Goal: Find specific page/section: Find specific page/section

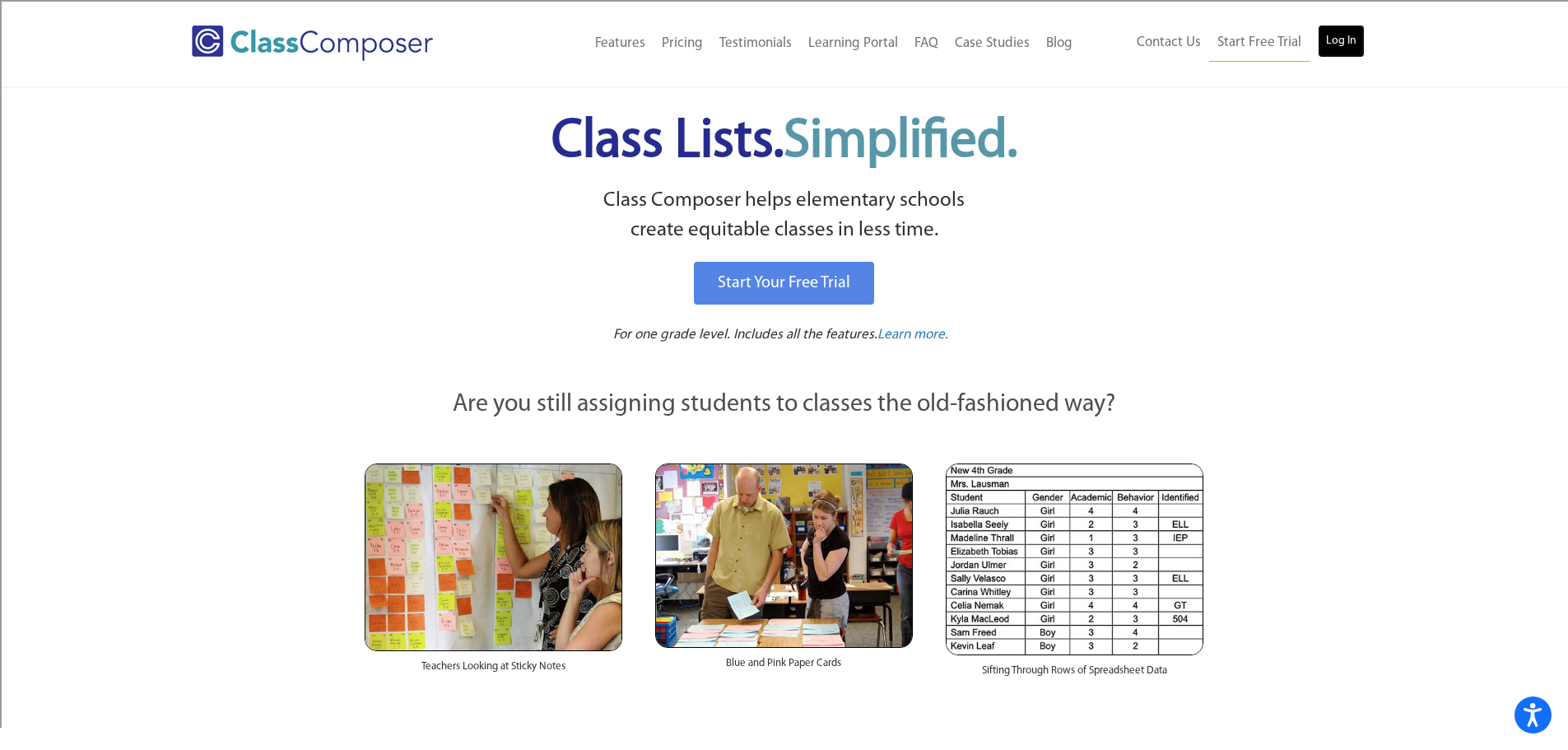
click at [1342, 41] on link "Log In" at bounding box center [1341, 41] width 47 height 33
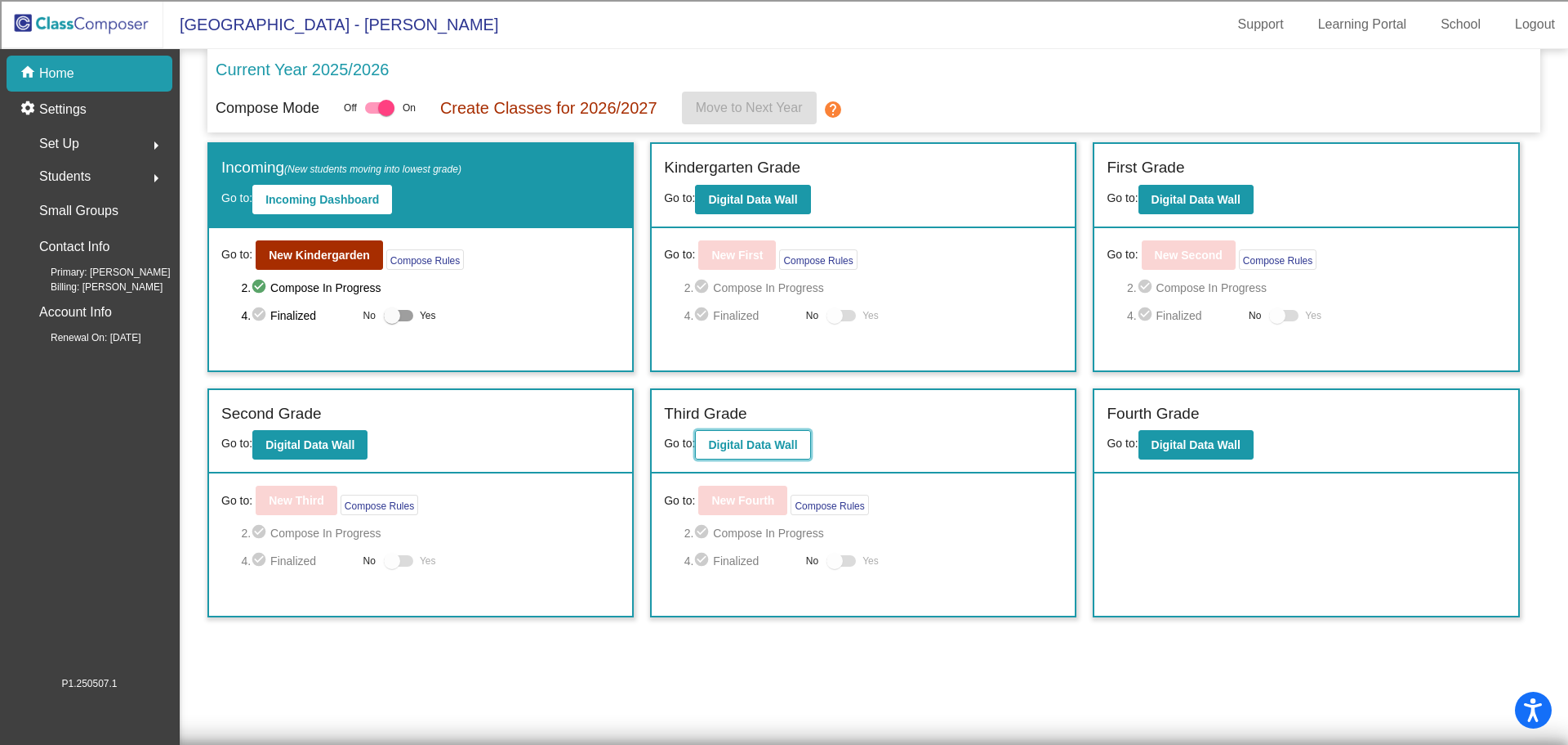
click at [758, 444] on b "Digital Data Wall" at bounding box center [752, 444] width 89 height 13
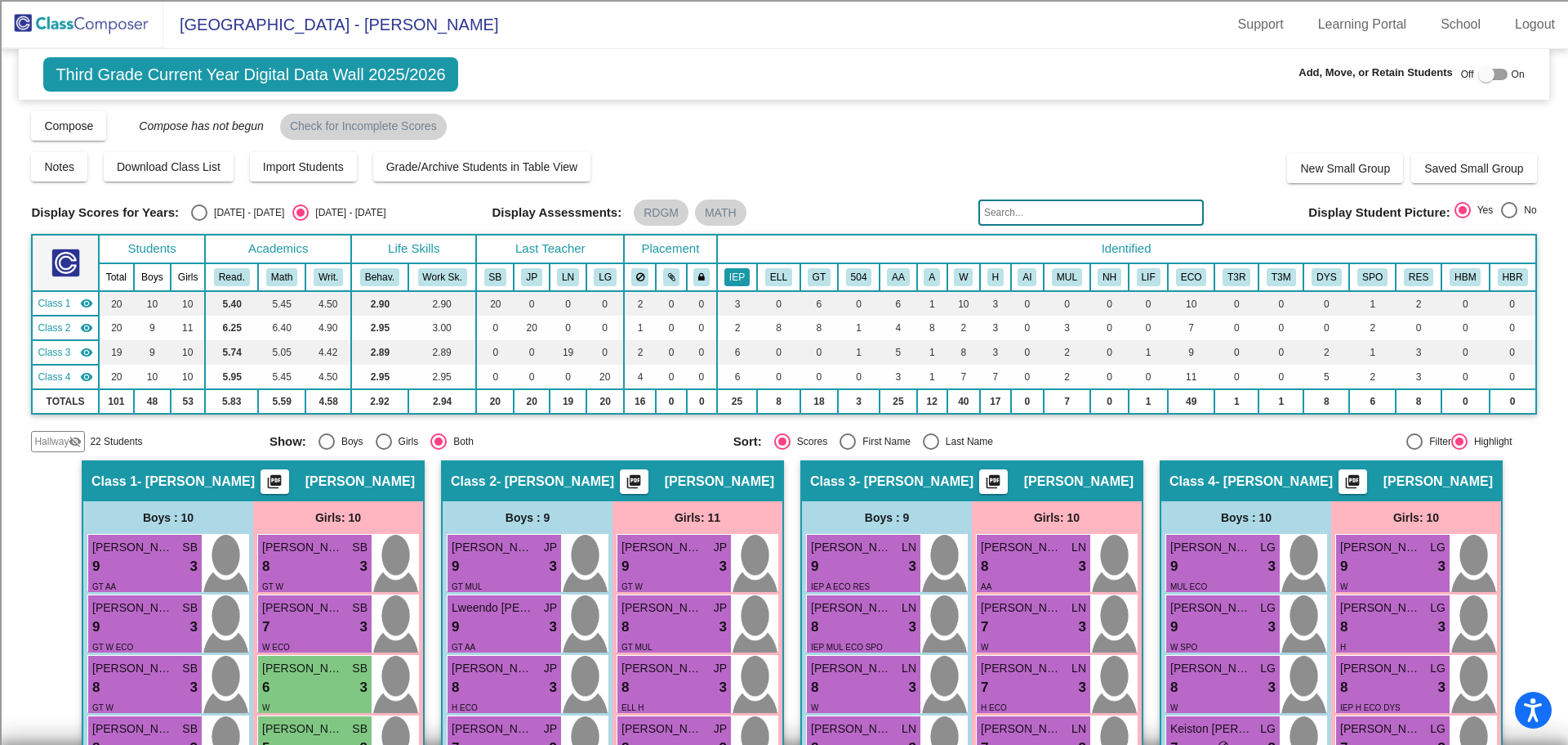
click at [735, 281] on button "IEP" at bounding box center [738, 277] width 25 height 18
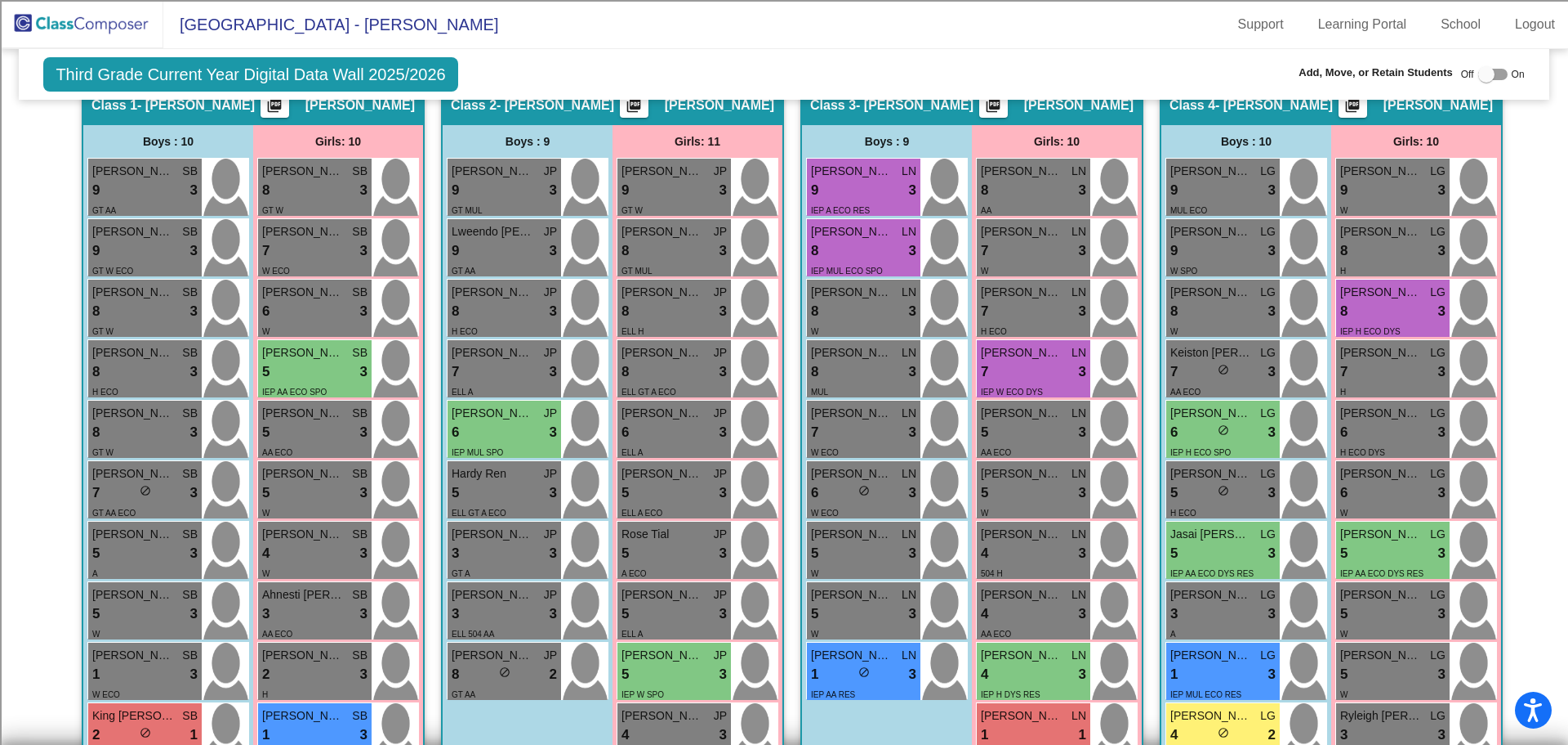
scroll to position [409, 0]
